Goal: Find specific page/section: Find specific page/section

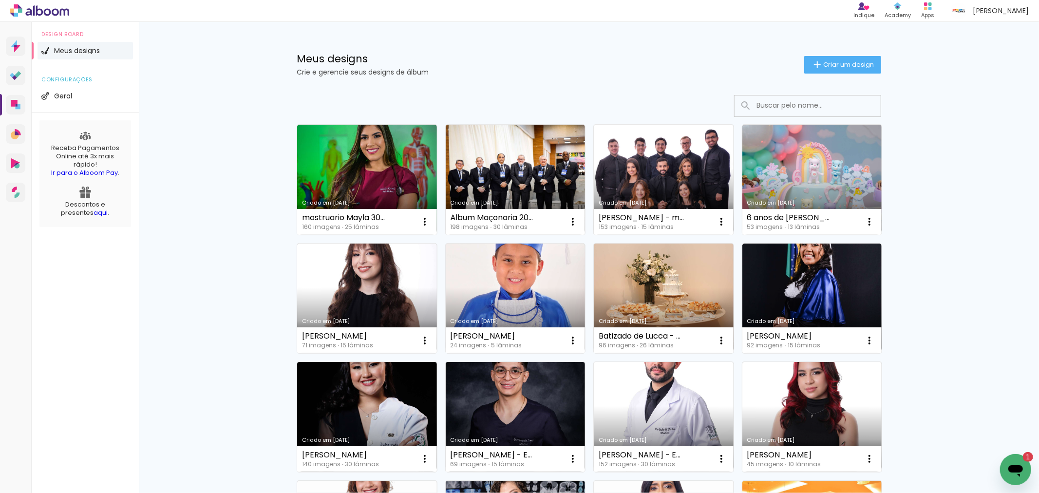
click at [1021, 467] on icon "Abrir janela de mensagens, 1 mensagem não lida" at bounding box center [1015, 471] width 15 height 12
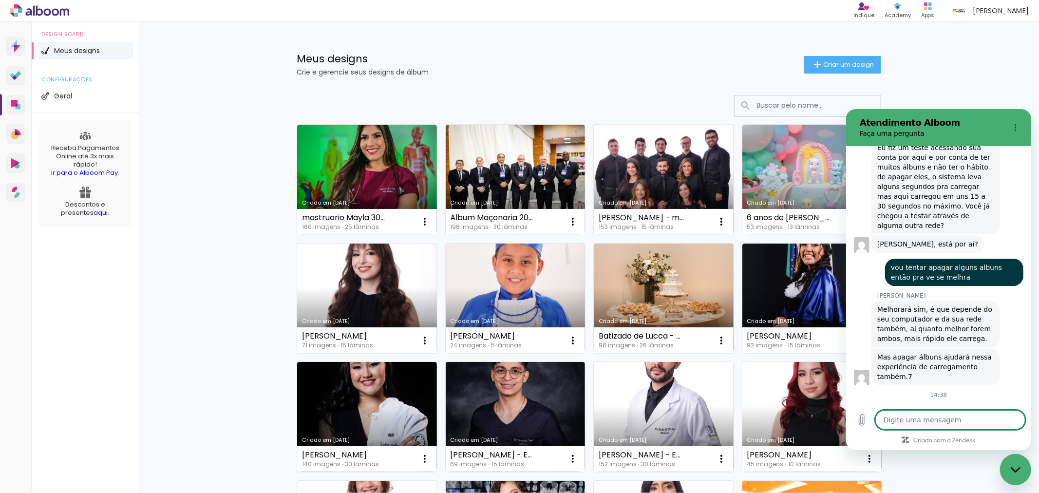
scroll to position [3723, 0]
click at [1007, 464] on div "Fechar janela de mensagens" at bounding box center [1014, 468] width 29 height 29
type textarea "x"
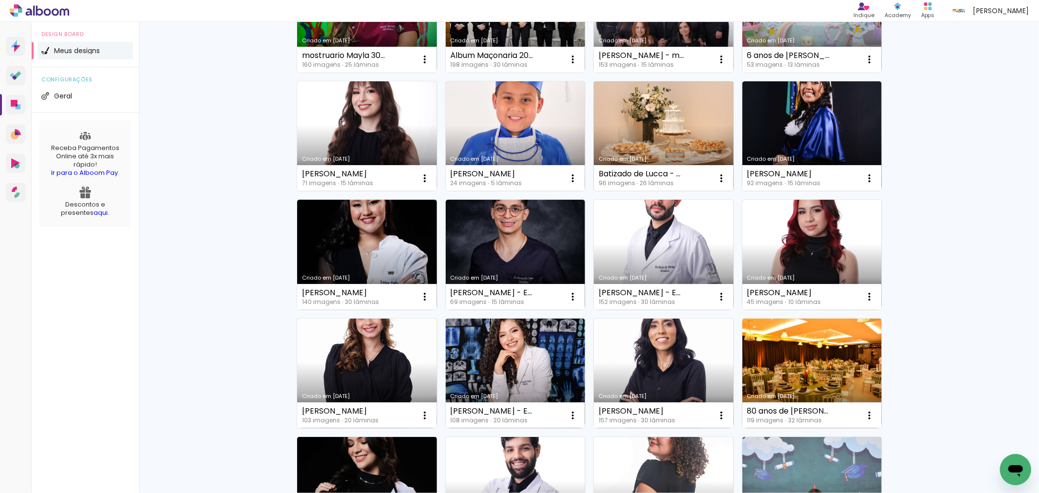
scroll to position [0, 0]
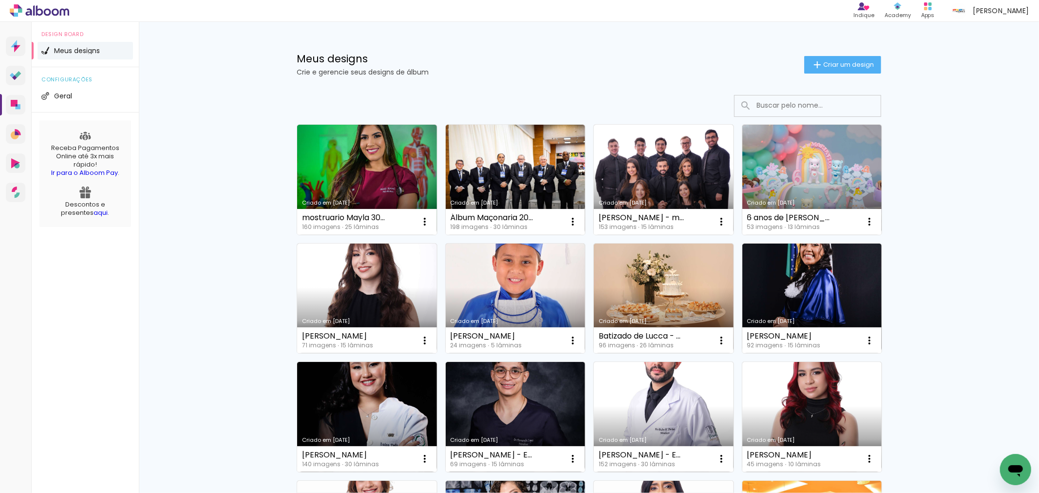
click at [776, 104] on input at bounding box center [821, 105] width 139 height 20
type input "casa"
type paper-input "casa"
click at [777, 102] on input "casa" at bounding box center [821, 105] width 139 height 20
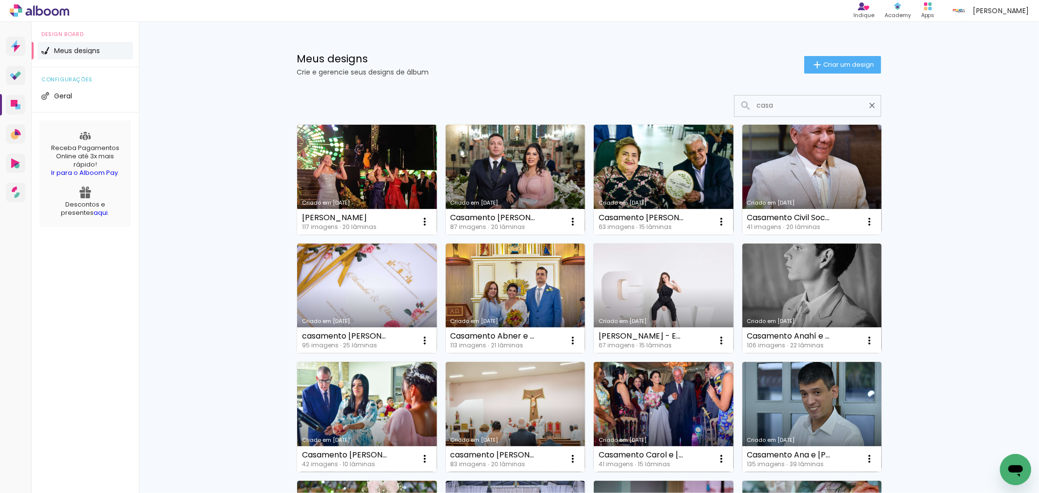
drag, startPoint x: 761, startPoint y: 105, endPoint x: 809, endPoint y: 105, distance: 47.7
click at [809, 105] on input "casa" at bounding box center [813, 105] width 122 height 20
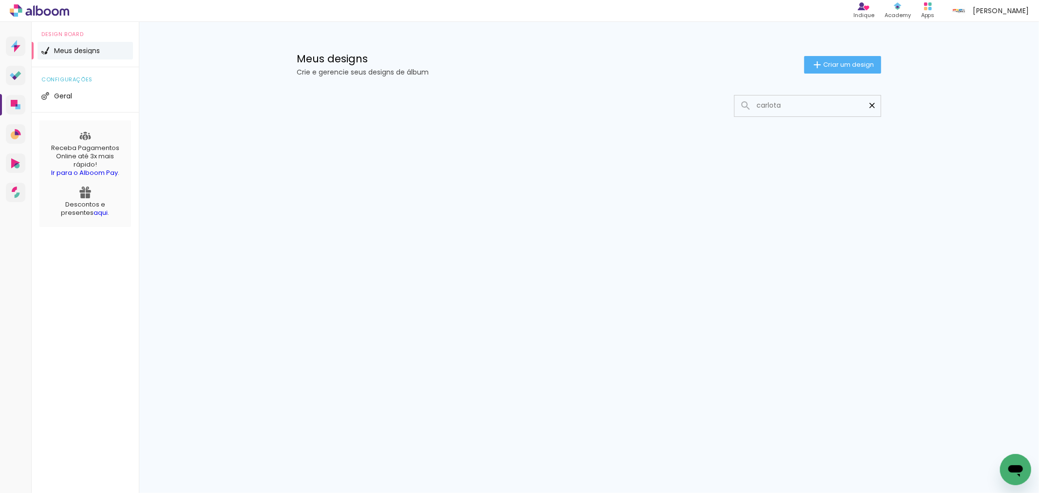
type input "carlota"
type paper-input "carlota"
click at [872, 101] on iron-icon at bounding box center [871, 105] width 9 height 9
